Goal: Transaction & Acquisition: Purchase product/service

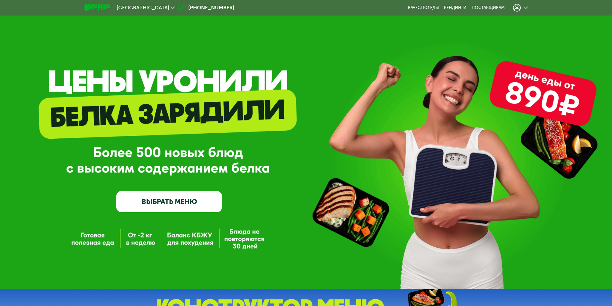
click at [519, 10] on icon at bounding box center [517, 8] width 8 height 8
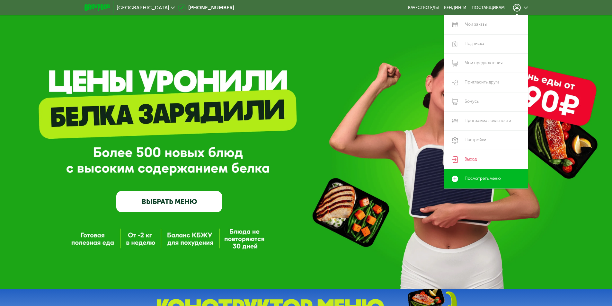
click at [4, 167] on div "GrowFood — доставка правильного питания ВЫБРАТЬ МЕНЮ" at bounding box center [306, 155] width 612 height 115
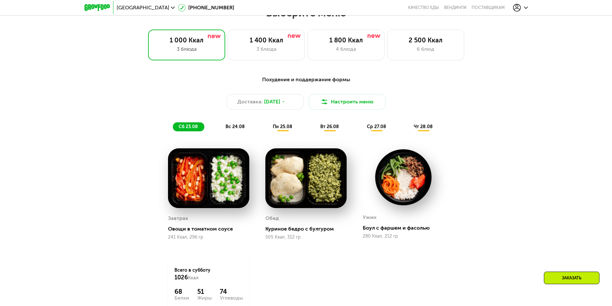
scroll to position [321, 0]
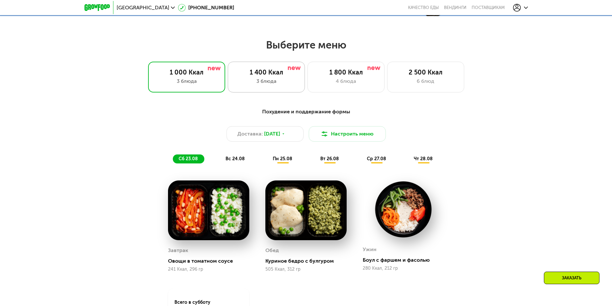
click at [262, 73] on div "1 400 Ккал" at bounding box center [267, 72] width 64 height 8
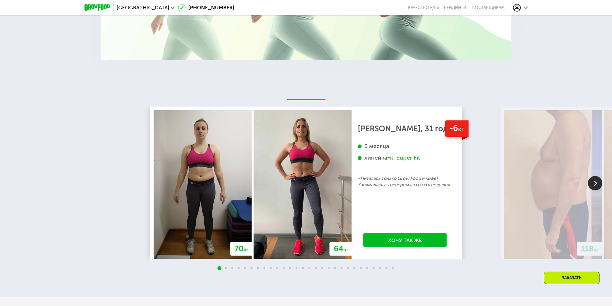
scroll to position [1157, 0]
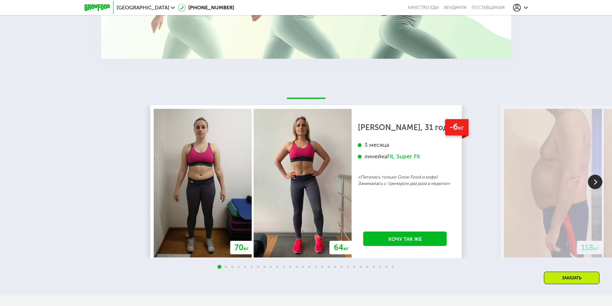
click at [599, 189] on img at bounding box center [595, 182] width 14 height 14
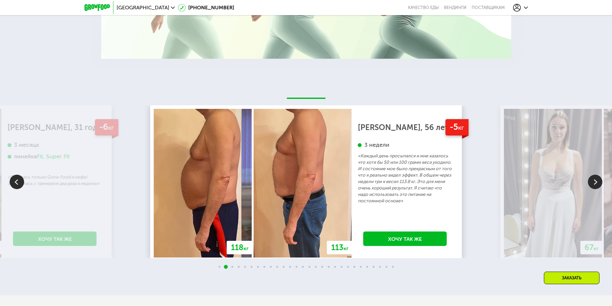
click at [599, 189] on img at bounding box center [595, 182] width 14 height 14
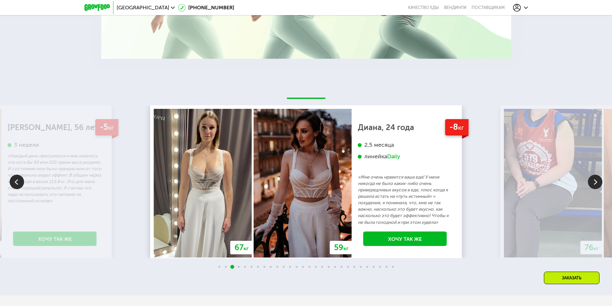
click at [15, 186] on img at bounding box center [17, 182] width 14 height 14
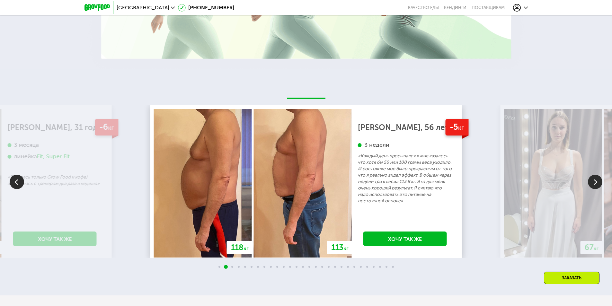
click at [600, 183] on img at bounding box center [595, 182] width 14 height 14
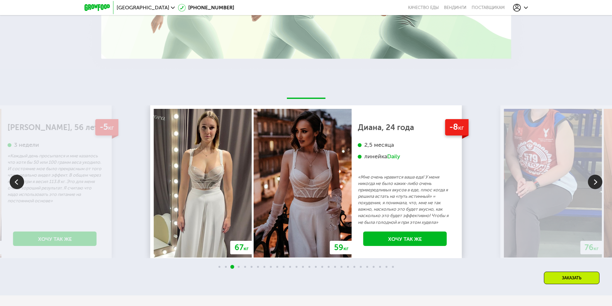
click at [600, 183] on img at bounding box center [595, 182] width 14 height 14
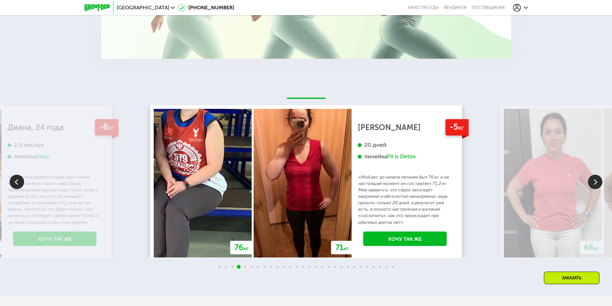
click at [600, 183] on img at bounding box center [595, 182] width 14 height 14
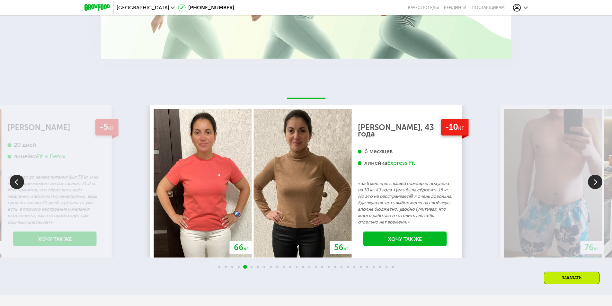
click at [600, 184] on img at bounding box center [595, 182] width 14 height 14
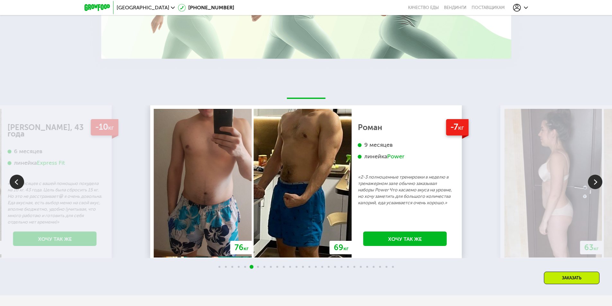
click at [599, 184] on img at bounding box center [595, 182] width 14 height 14
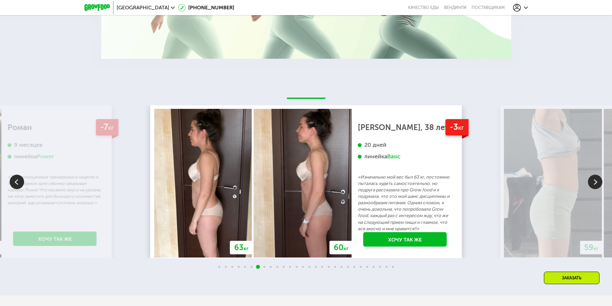
click at [599, 184] on img at bounding box center [595, 182] width 14 height 14
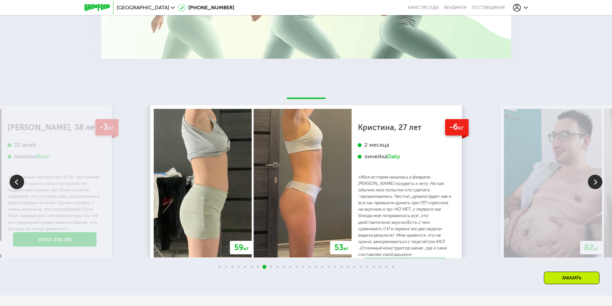
click at [599, 184] on img at bounding box center [595, 182] width 14 height 14
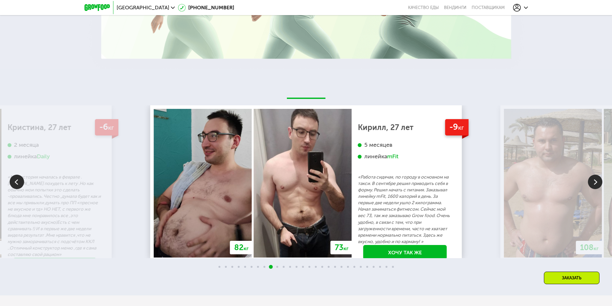
click at [599, 184] on img at bounding box center [595, 182] width 14 height 14
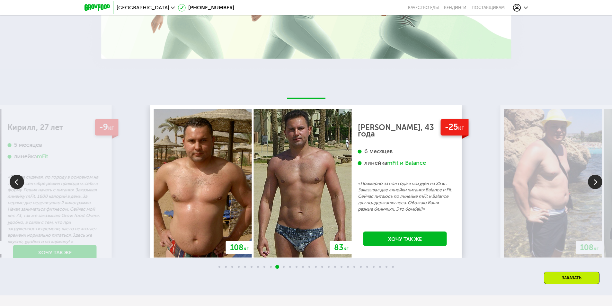
click at [599, 184] on img at bounding box center [595, 182] width 14 height 14
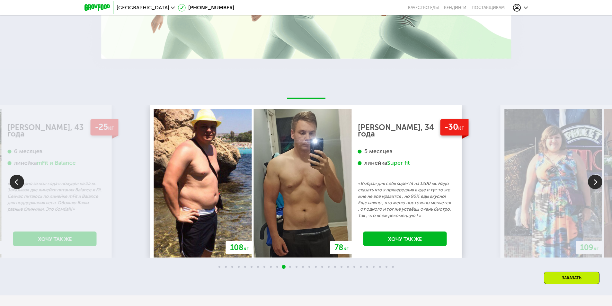
click at [599, 184] on img at bounding box center [595, 182] width 14 height 14
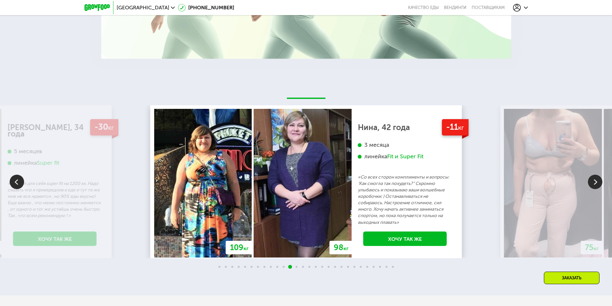
click at [599, 184] on img at bounding box center [595, 182] width 14 height 14
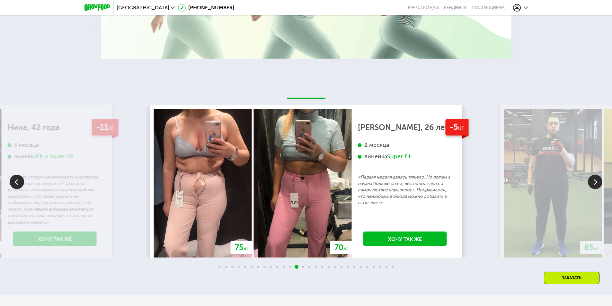
click at [599, 184] on img at bounding box center [595, 182] width 14 height 14
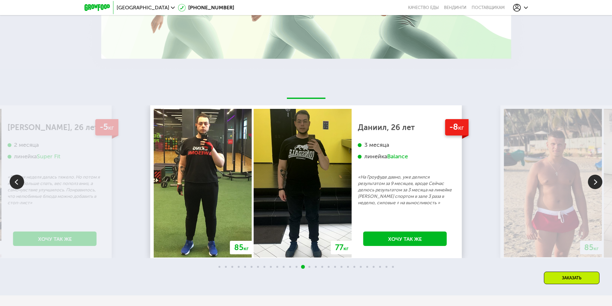
click at [599, 184] on img at bounding box center [595, 182] width 14 height 14
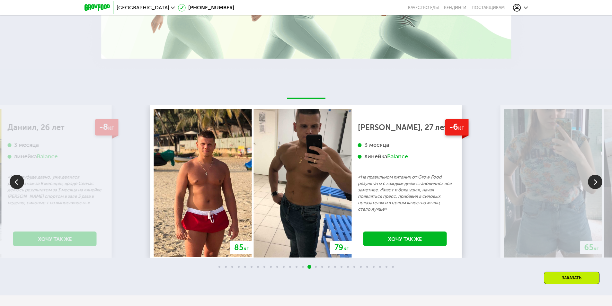
click at [599, 184] on img at bounding box center [595, 182] width 14 height 14
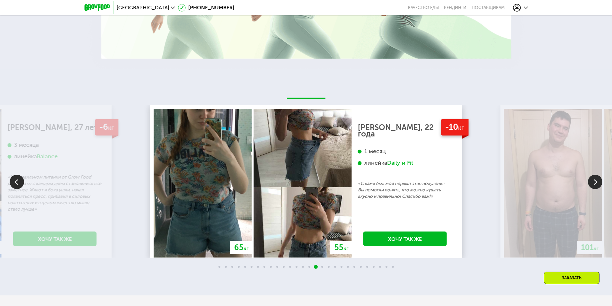
click at [599, 184] on img at bounding box center [595, 182] width 14 height 14
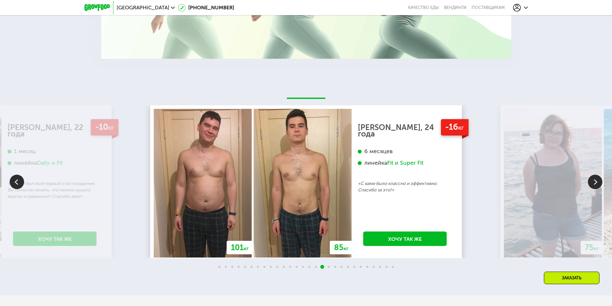
click at [599, 184] on img at bounding box center [595, 182] width 14 height 14
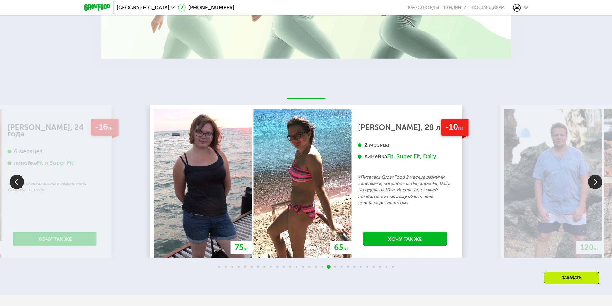
click at [599, 184] on img at bounding box center [595, 182] width 14 height 14
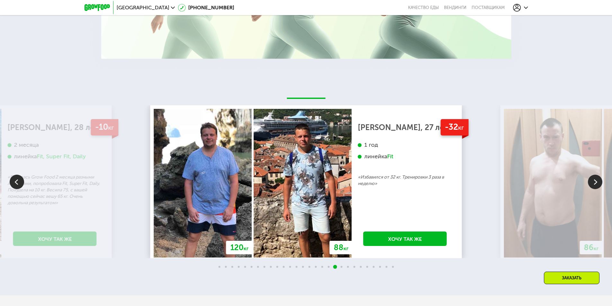
click at [599, 184] on img at bounding box center [595, 182] width 14 height 14
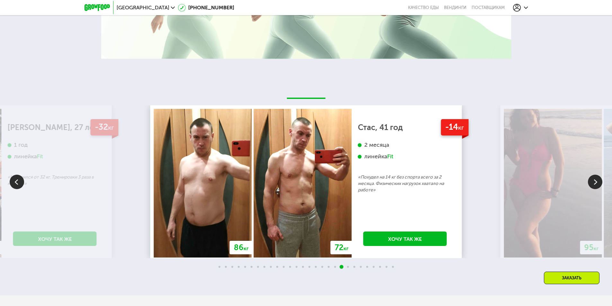
click at [599, 184] on img at bounding box center [595, 182] width 14 height 14
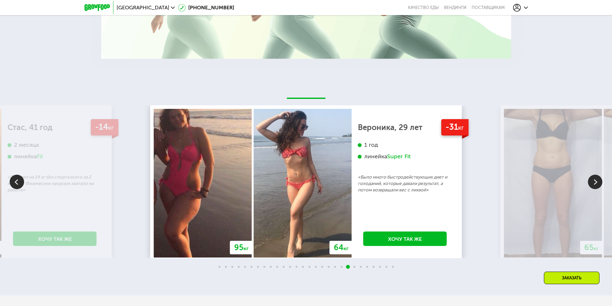
click at [599, 184] on img at bounding box center [595, 182] width 14 height 14
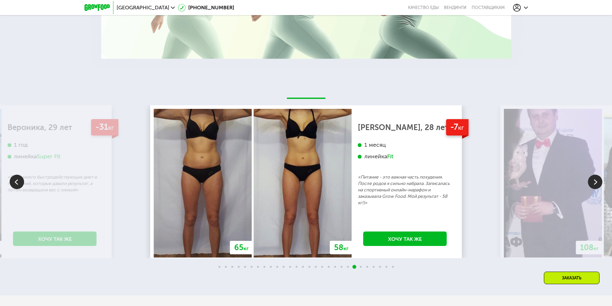
click at [599, 184] on img at bounding box center [595, 182] width 14 height 14
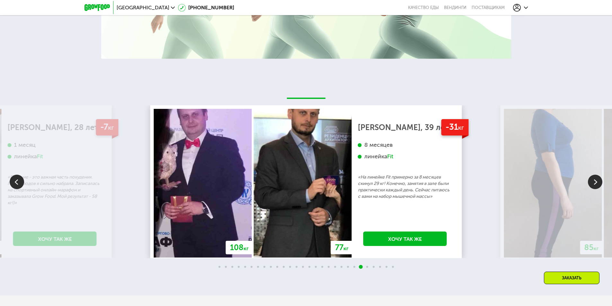
click at [599, 184] on img at bounding box center [595, 182] width 14 height 14
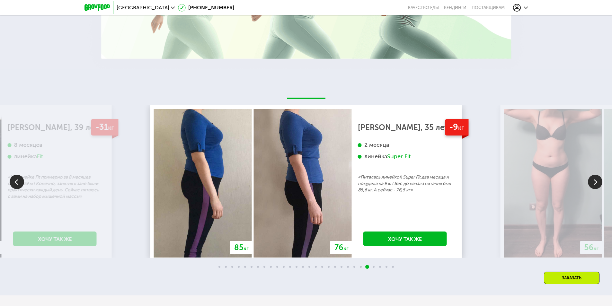
click at [599, 184] on img at bounding box center [595, 182] width 14 height 14
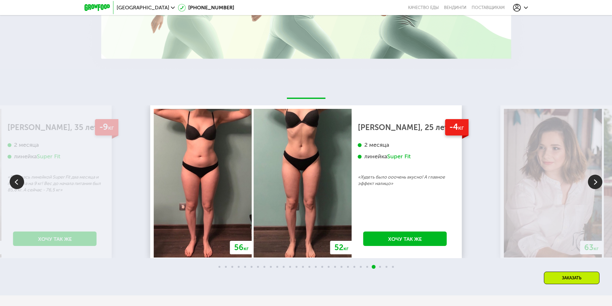
click at [599, 184] on img at bounding box center [595, 182] width 14 height 14
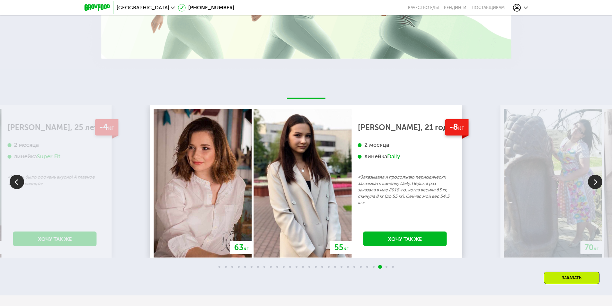
click at [599, 184] on img at bounding box center [595, 182] width 14 height 14
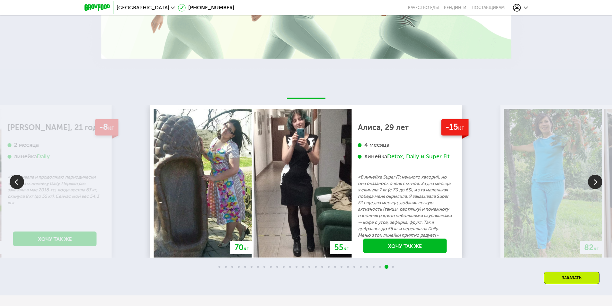
click at [599, 184] on img at bounding box center [595, 182] width 14 height 14
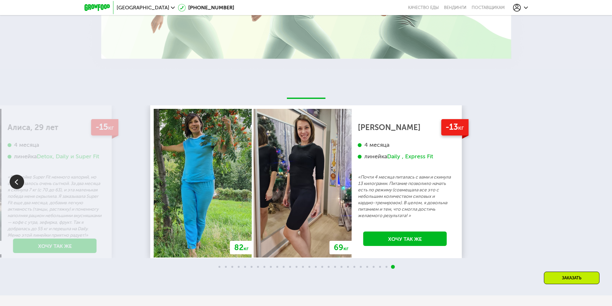
click at [599, 184] on div "70 кг 64 кг -6 кг [PERSON_NAME], 31 год 3 месяца линейка Fit, Super Fit «Питала…" at bounding box center [306, 181] width 612 height 153
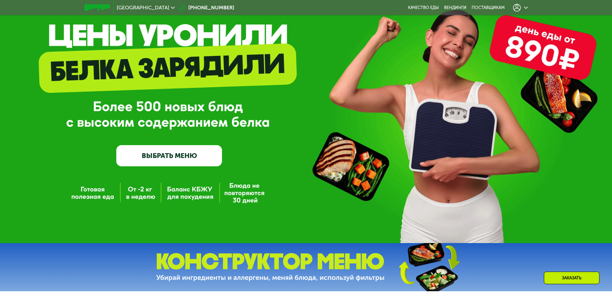
scroll to position [0, 0]
